Goal: Information Seeking & Learning: Learn about a topic

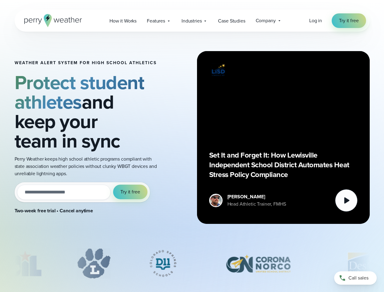
click at [192, 146] on div "Weather Alert System for High School Athletics Protect student athletes and kee…" at bounding box center [192, 137] width 355 height 211
click at [192, 21] on span "Industries" at bounding box center [191, 20] width 20 height 7
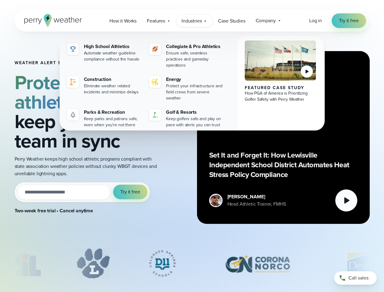
click at [82, 192] on input "email" at bounding box center [64, 191] width 94 height 15
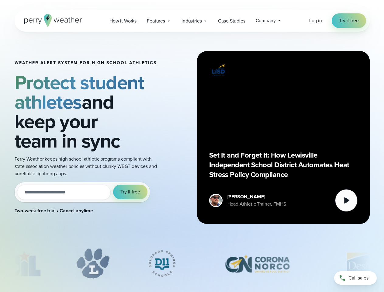
click at [130, 192] on span "Try it free" at bounding box center [129, 191] width 19 height 7
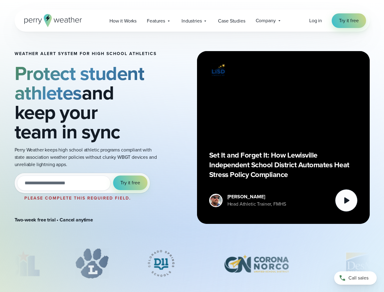
click at [283, 137] on div "Set It and Forget It: How Lewisville Independent School District Automates Heat…" at bounding box center [283, 137] width 148 height 148
click at [346, 200] on icon at bounding box center [346, 200] width 5 height 6
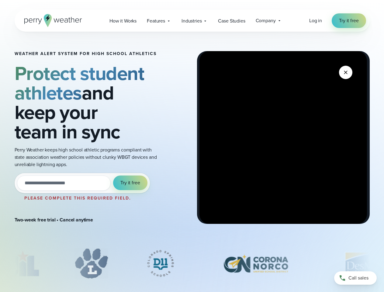
click at [192, 263] on div "slideshow" at bounding box center [192, 263] width 355 height 30
click at [0, 263] on div at bounding box center [192, 264] width 384 height 33
